Goal: Navigation & Orientation: Find specific page/section

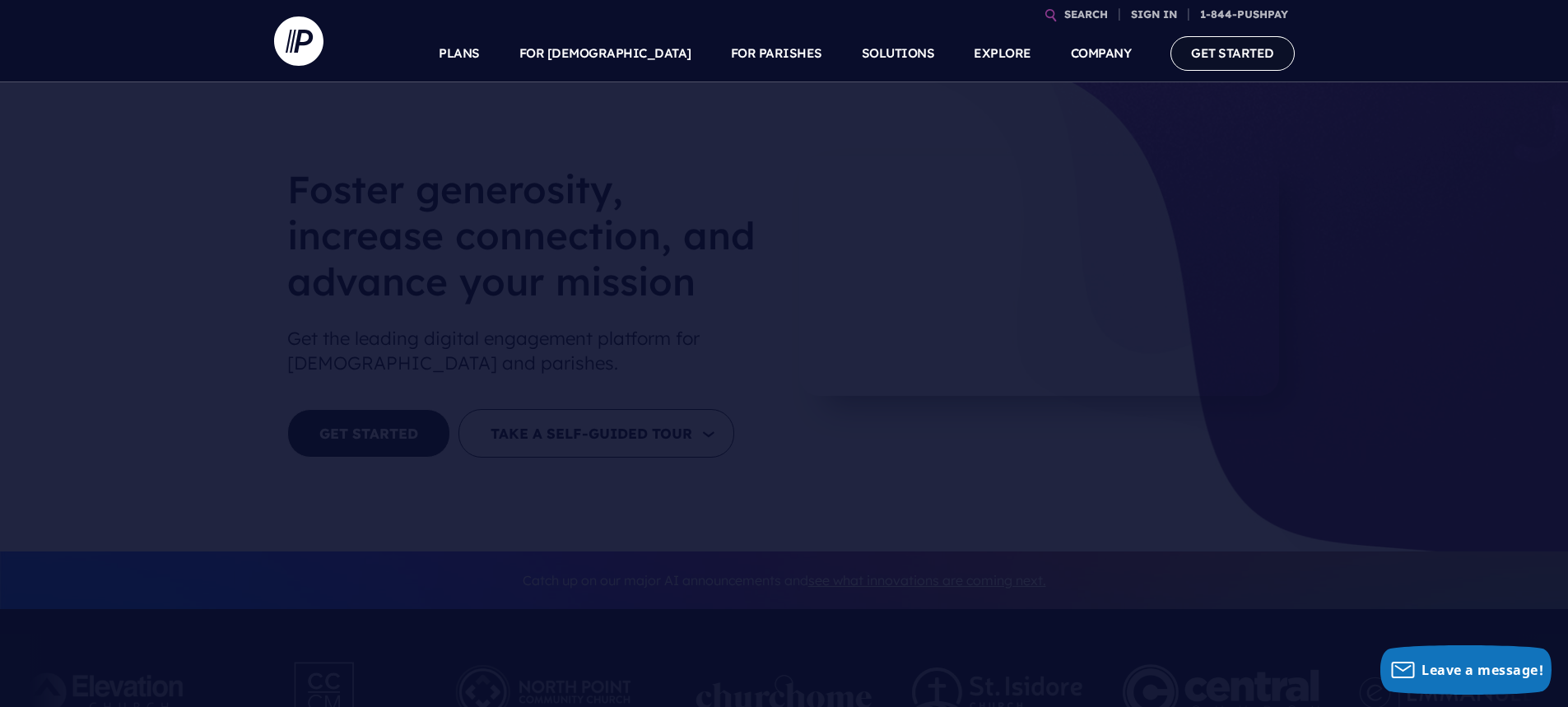
click at [1229, 63] on link "GET STARTED" at bounding box center [1232, 53] width 125 height 34
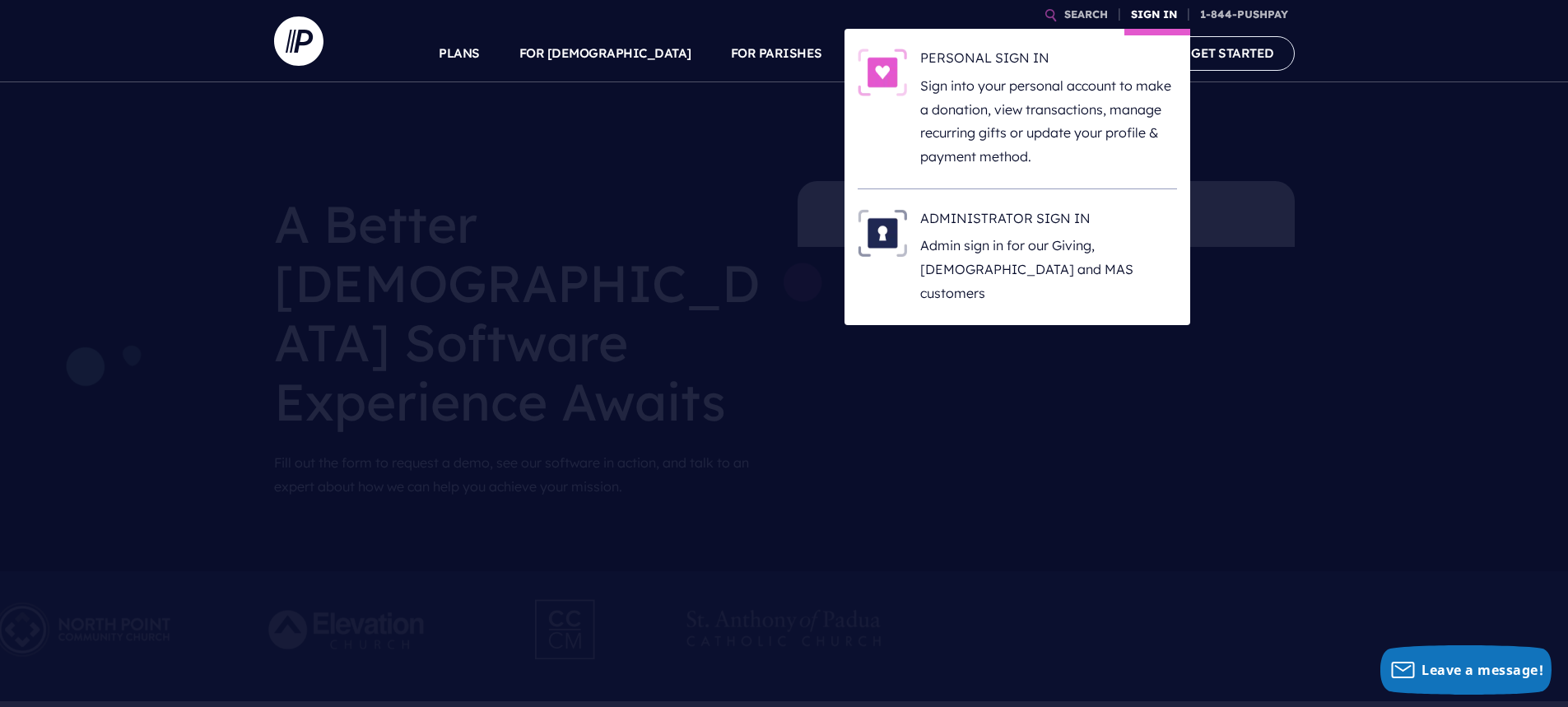
click at [1156, 14] on link "SIGN IN" at bounding box center [1154, 14] width 59 height 29
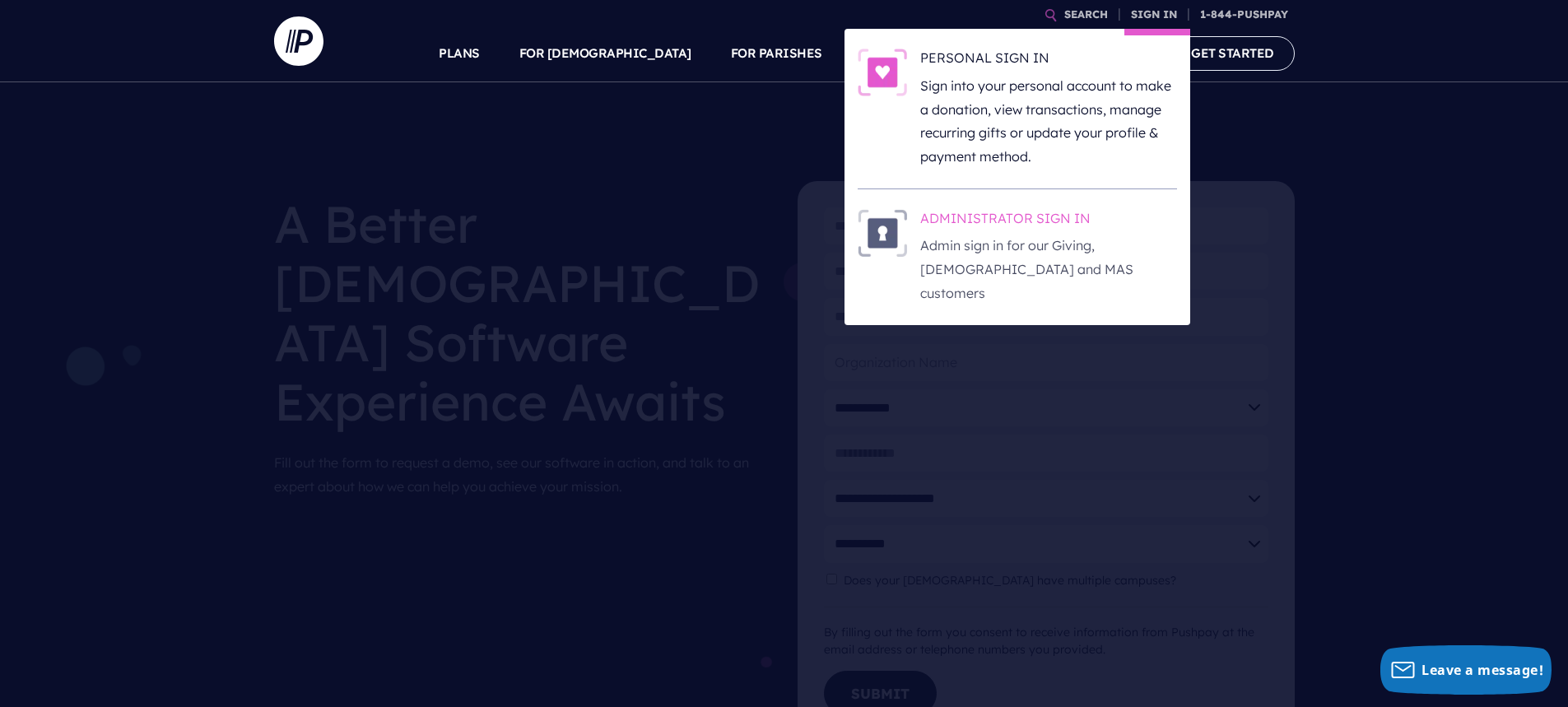
click at [1046, 210] on h6 "ADMINISTRATOR SIGN IN" at bounding box center [1048, 221] width 257 height 25
